Goal: Information Seeking & Learning: Learn about a topic

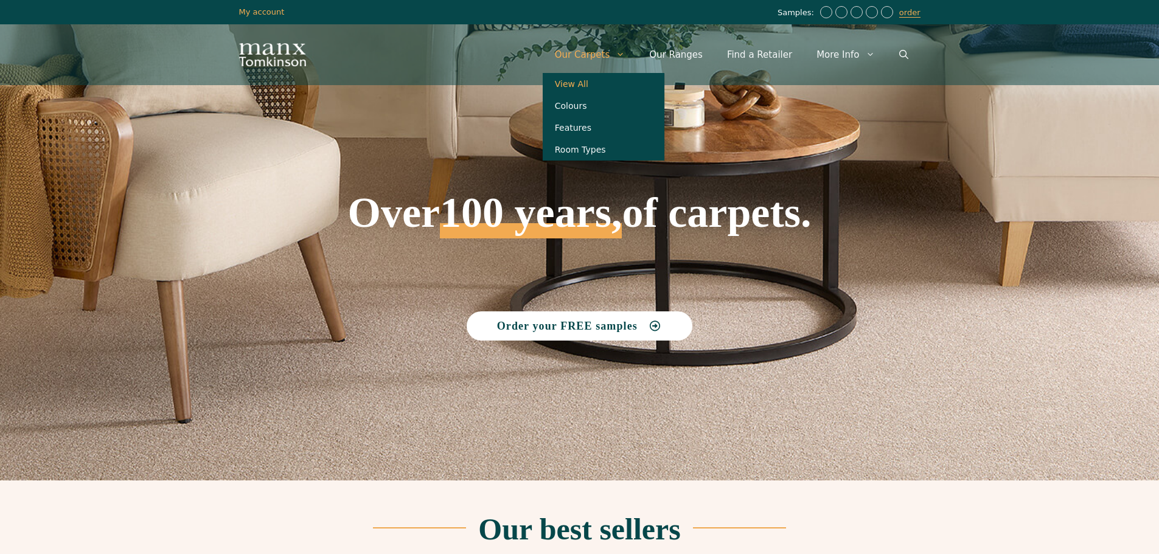
click at [608, 81] on link "View All" at bounding box center [603, 84] width 122 height 22
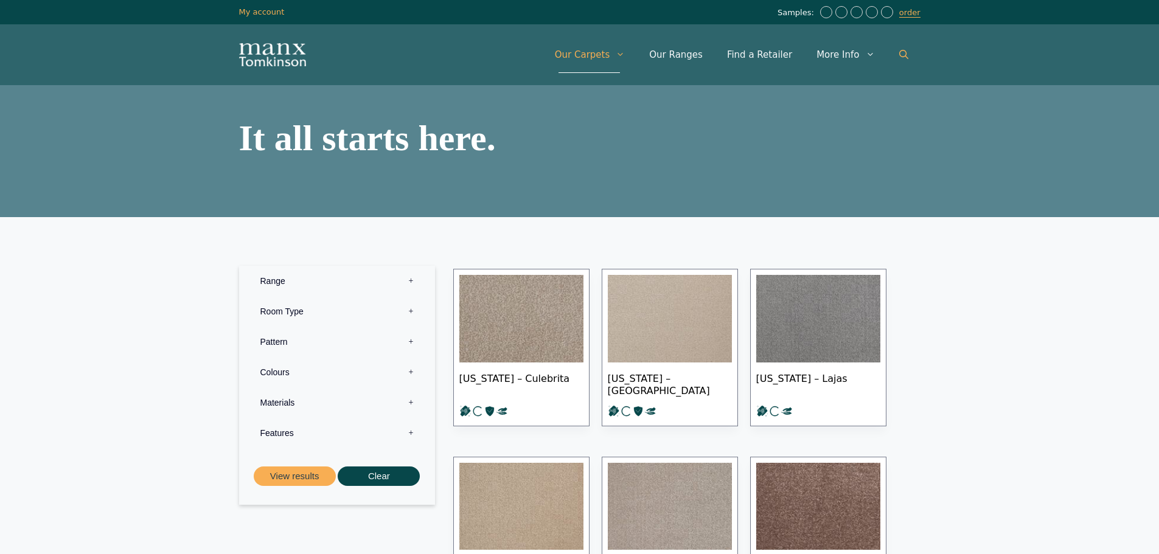
click at [900, 52] on icon "Open Search Bar" at bounding box center [903, 54] width 9 height 9
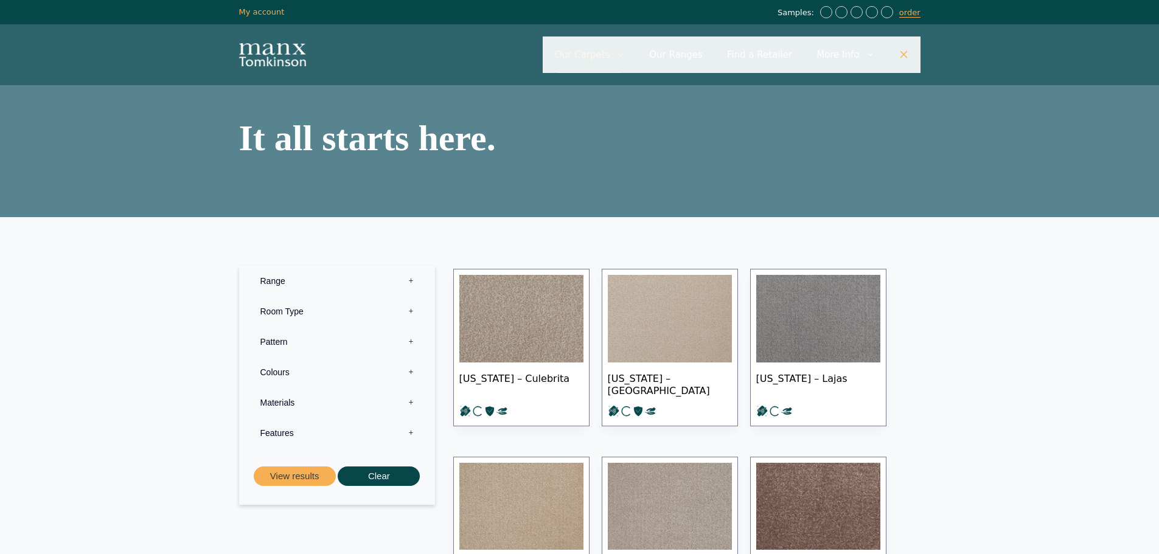
click at [679, 54] on input "Primary" at bounding box center [731, 54] width 378 height 36
type input "**********"
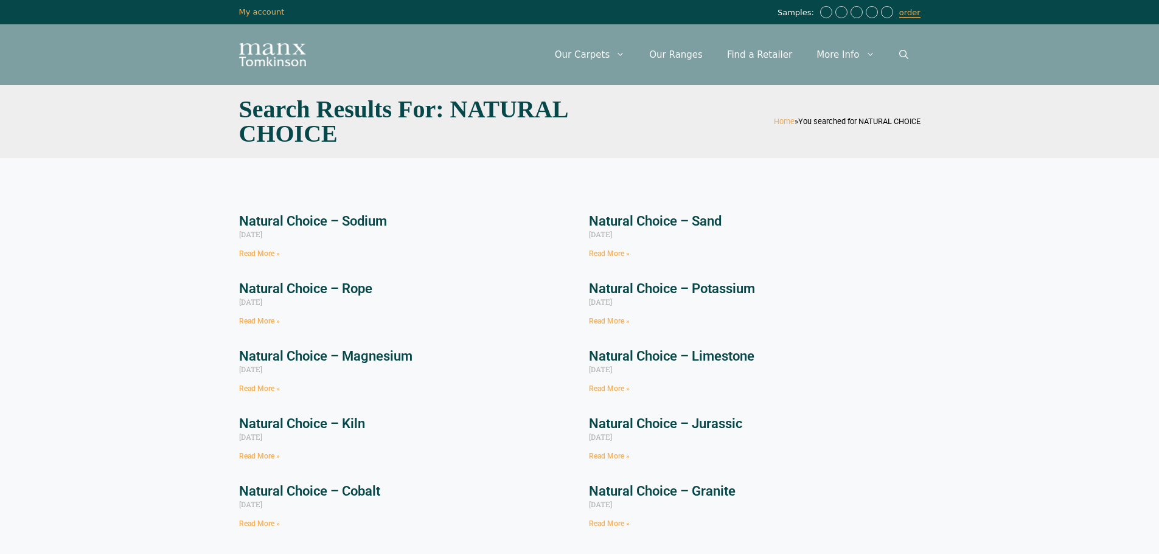
click at [372, 224] on link "Natural Choice – Sodium" at bounding box center [313, 220] width 148 height 15
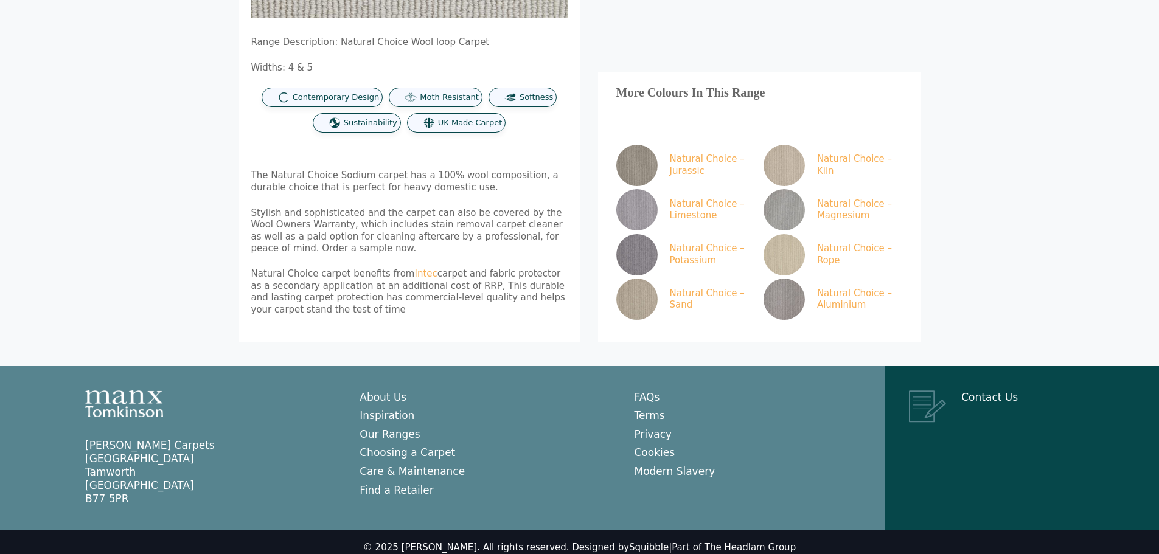
scroll to position [547, 0]
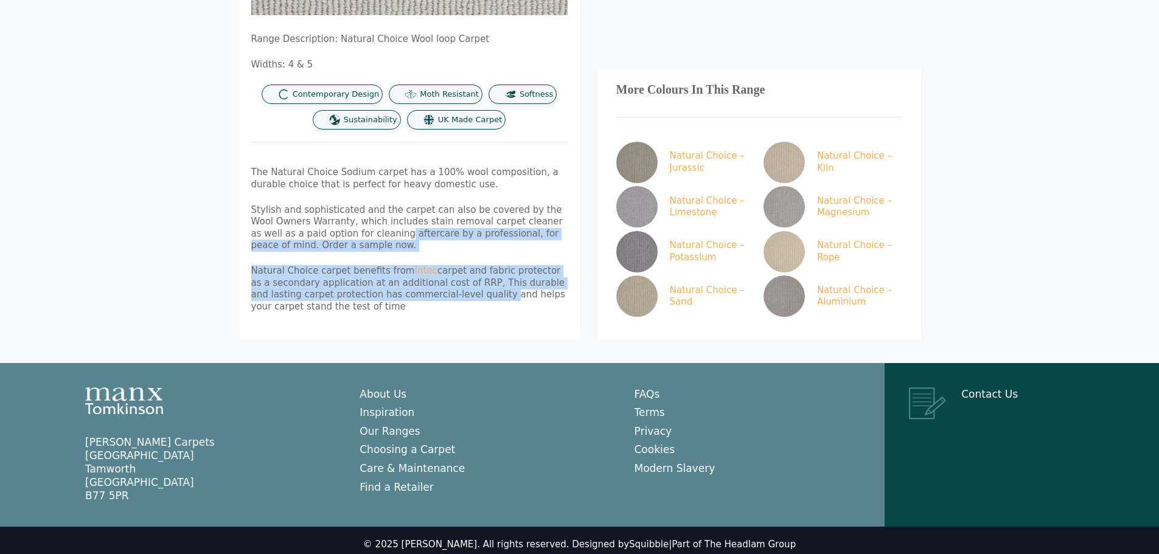
drag, startPoint x: 437, startPoint y: 296, endPoint x: 327, endPoint y: 232, distance: 127.0
click at [327, 232] on div "Range Description: Natural Choice Wool loop Carpet Widths: 4 & 5 Contemporary D…" at bounding box center [409, 172] width 316 height 279
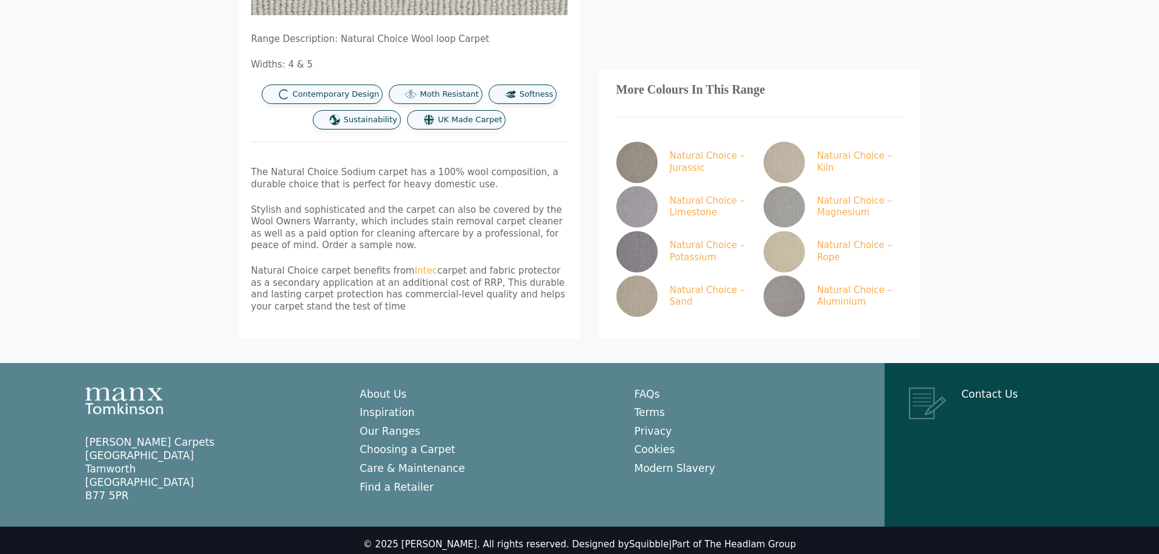
click at [314, 228] on p "Stylish and sophisticated and the carpet can also be covered by the Wool Owners…" at bounding box center [409, 227] width 316 height 47
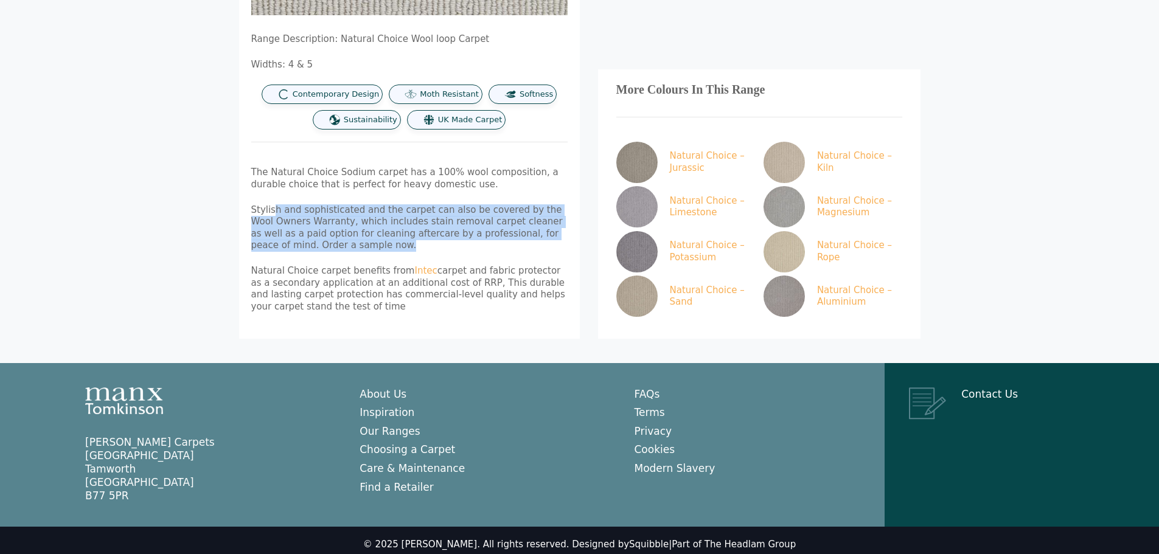
drag, startPoint x: 271, startPoint y: 210, endPoint x: 391, endPoint y: 240, distance: 123.6
click at [391, 240] on p "Stylish and sophisticated and the carpet can also be covered by the Wool Owners…" at bounding box center [409, 227] width 316 height 47
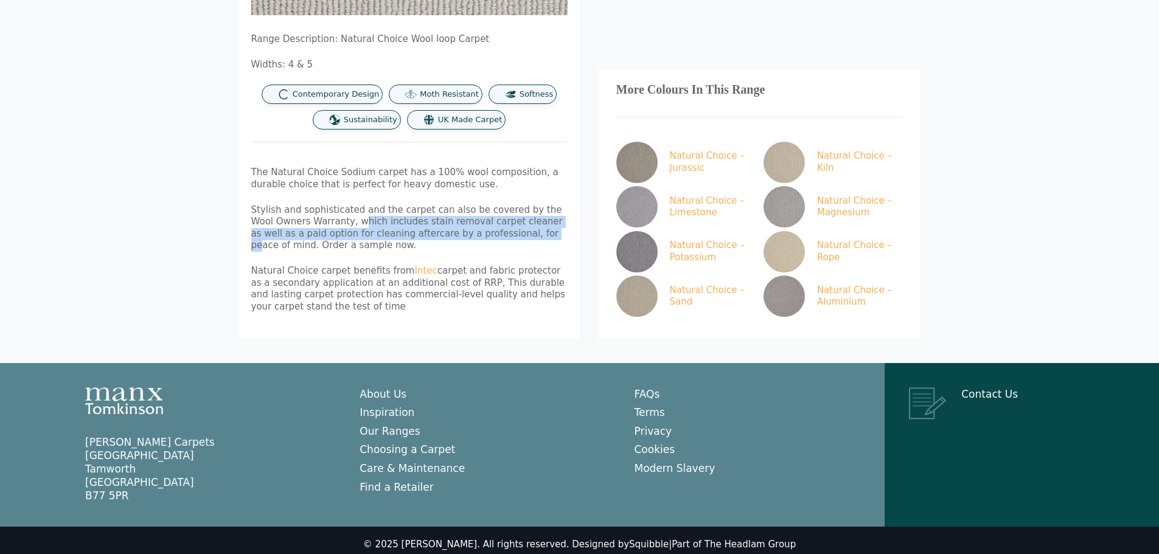
drag, startPoint x: 464, startPoint y: 238, endPoint x: 332, endPoint y: 219, distance: 133.4
click at [332, 219] on p "Stylish and sophisticated and the carpet can also be covered by the Wool Owners…" at bounding box center [409, 227] width 316 height 47
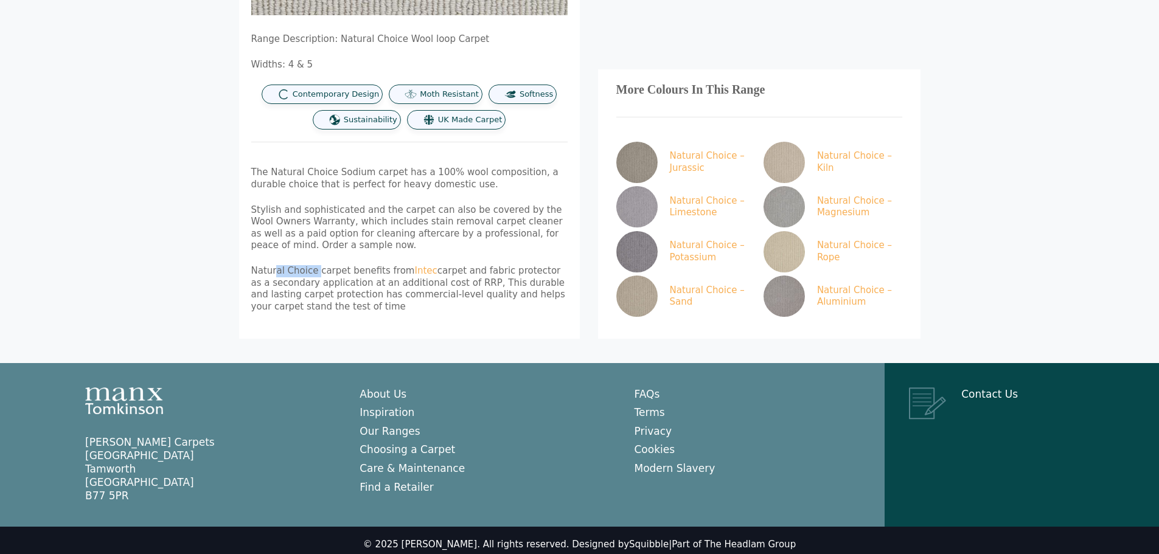
drag, startPoint x: 275, startPoint y: 262, endPoint x: 312, endPoint y: 276, distance: 39.1
click at [312, 276] on div "Range Description: Natural Choice Wool loop Carpet Widths: 4 & 5 Contemporary D…" at bounding box center [409, 172] width 316 height 279
click at [312, 276] on p "Natural Choice carpet benefits from Intec carpet and fabric protector as a seco…" at bounding box center [409, 288] width 316 height 47
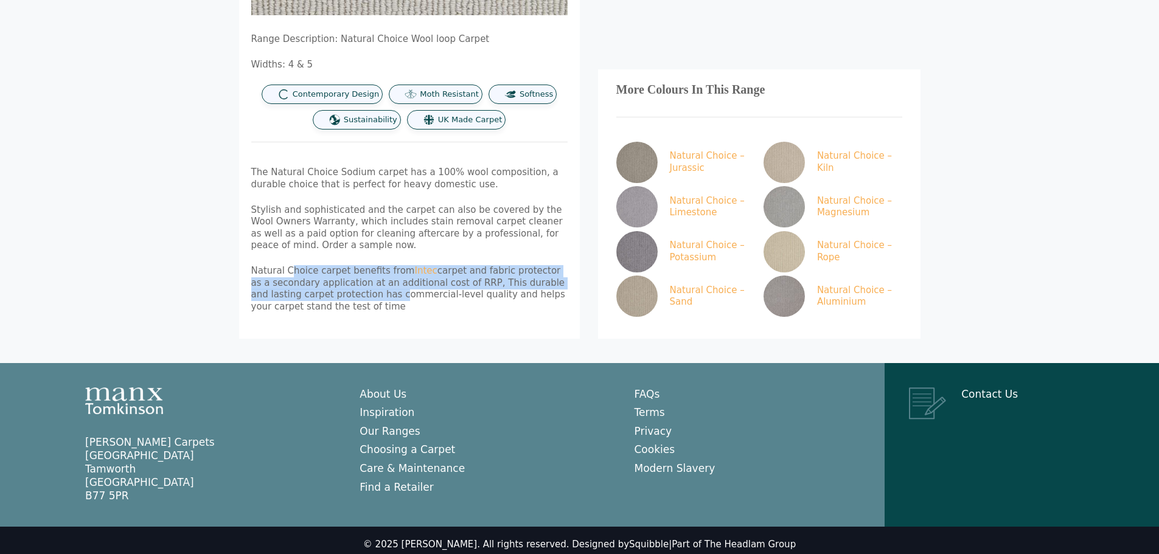
drag, startPoint x: 338, startPoint y: 299, endPoint x: 289, endPoint y: 263, distance: 61.3
click at [289, 263] on div "Range Description: Natural Choice Wool loop Carpet Widths: 4 & 5 Contemporary D…" at bounding box center [409, 172] width 316 height 279
drag, startPoint x: 262, startPoint y: 276, endPoint x: 334, endPoint y: 294, distance: 75.2
click at [334, 294] on p "Natural Choice carpet benefits from Intec carpet and fabric protector as a seco…" at bounding box center [409, 288] width 316 height 47
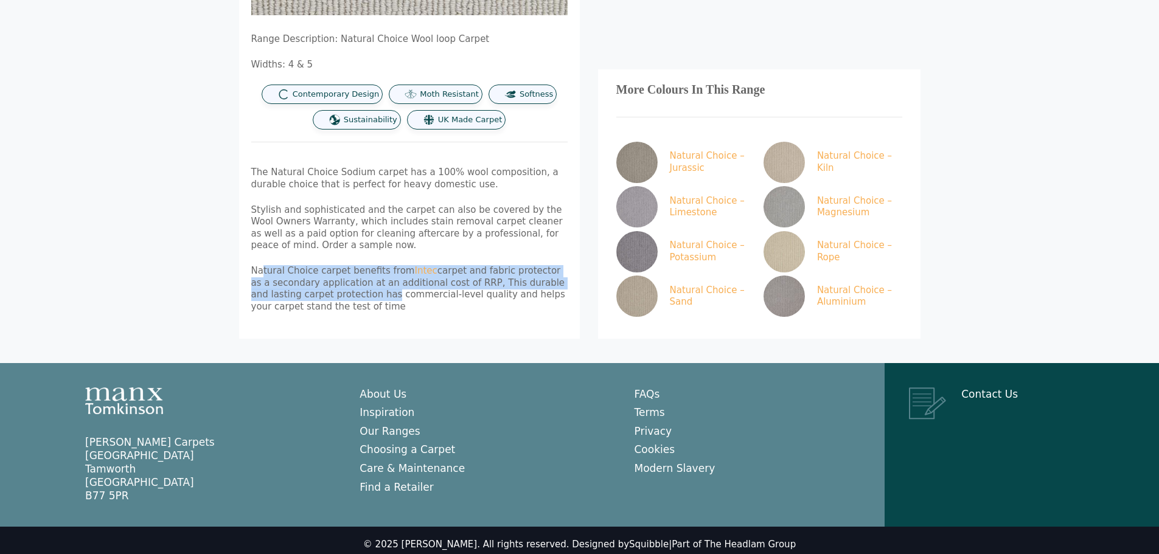
click at [334, 294] on p "Natural Choice carpet benefits from Intec carpet and fabric protector as a seco…" at bounding box center [409, 288] width 316 height 47
